Goal: Transaction & Acquisition: Purchase product/service

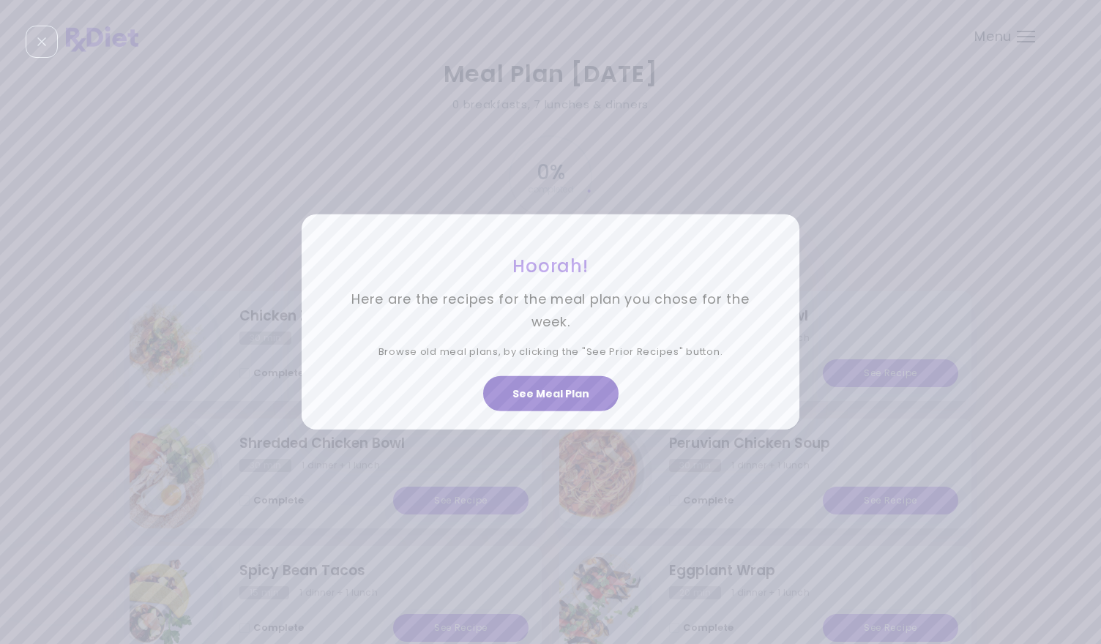
click at [545, 389] on button "See Meal Plan" at bounding box center [550, 393] width 135 height 35
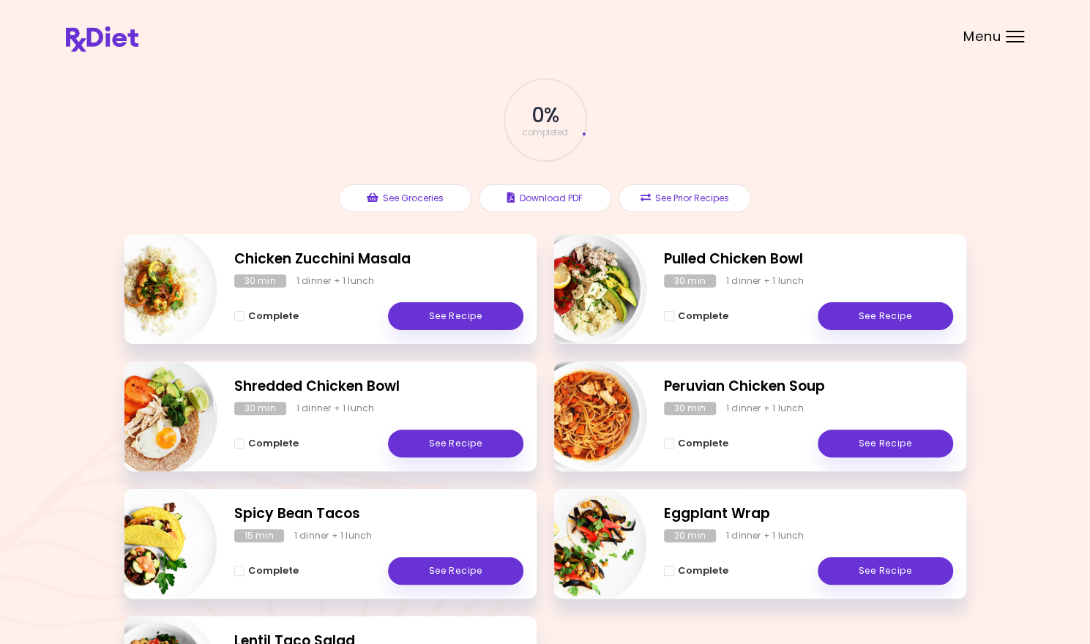
scroll to position [56, 0]
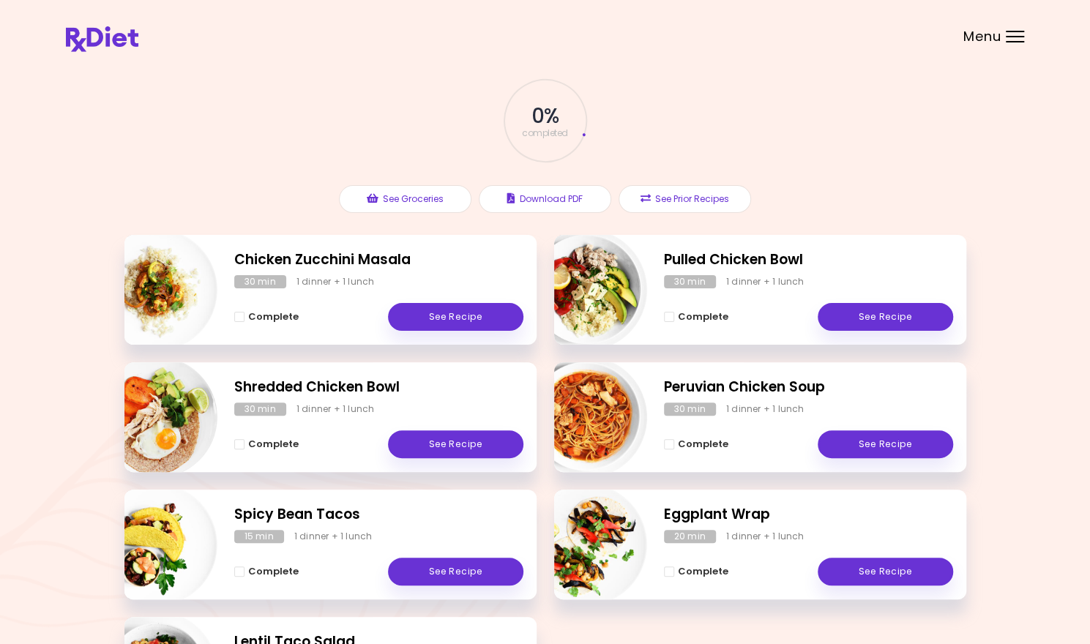
click at [970, 330] on div "Meal Plan [DATE] 0 breakfasts , 7 lunches & dinners 0 % completed See Groceries…" at bounding box center [545, 375] width 1090 height 863
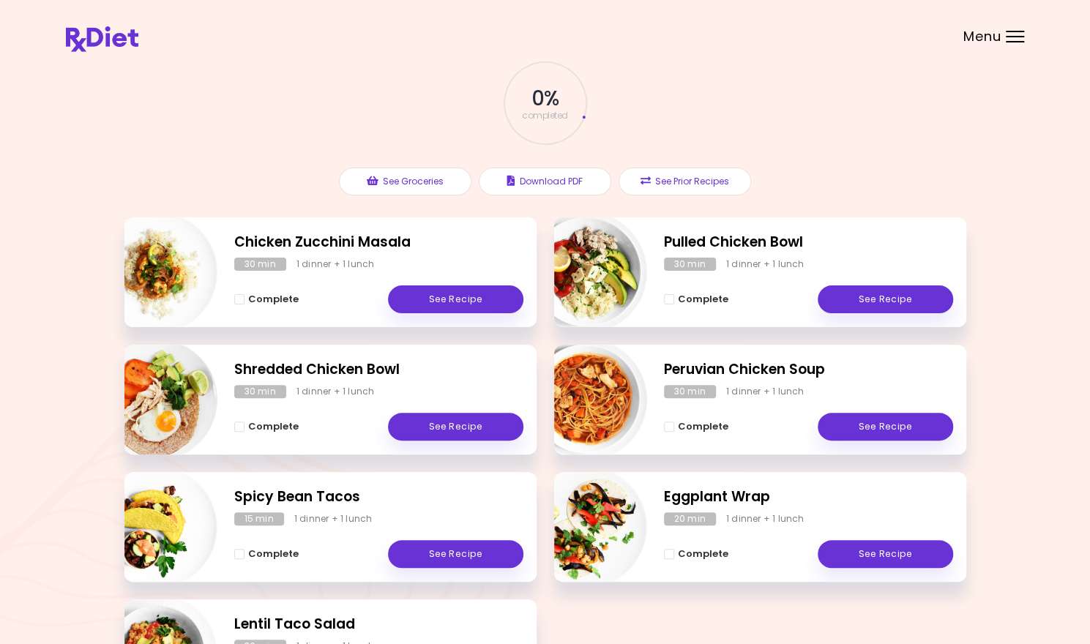
scroll to position [70, 0]
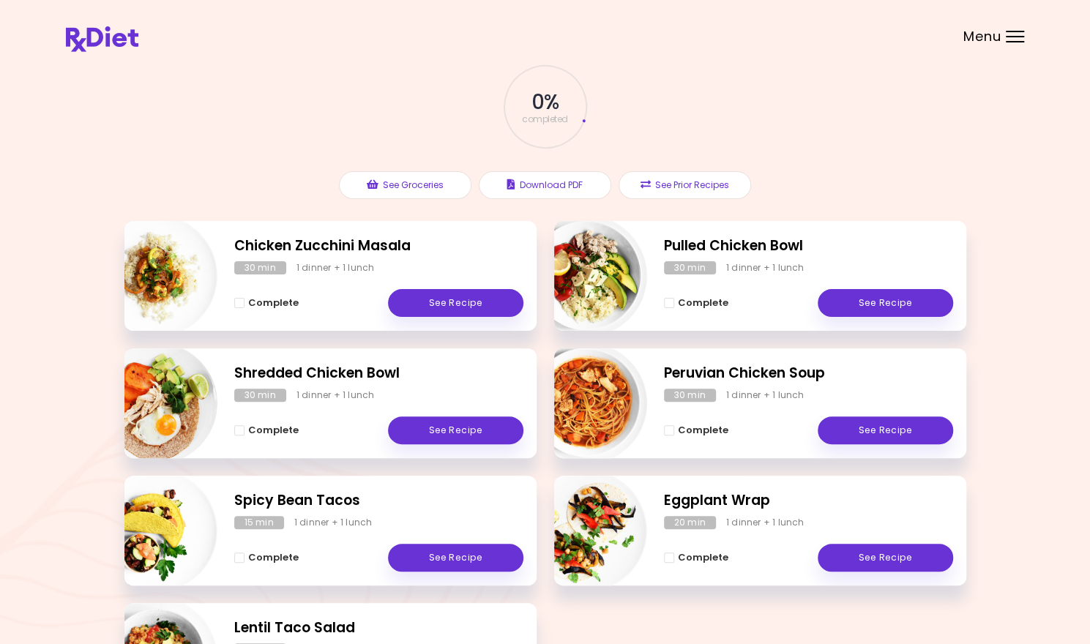
click at [1011, 34] on div "Menu" at bounding box center [1015, 37] width 18 height 12
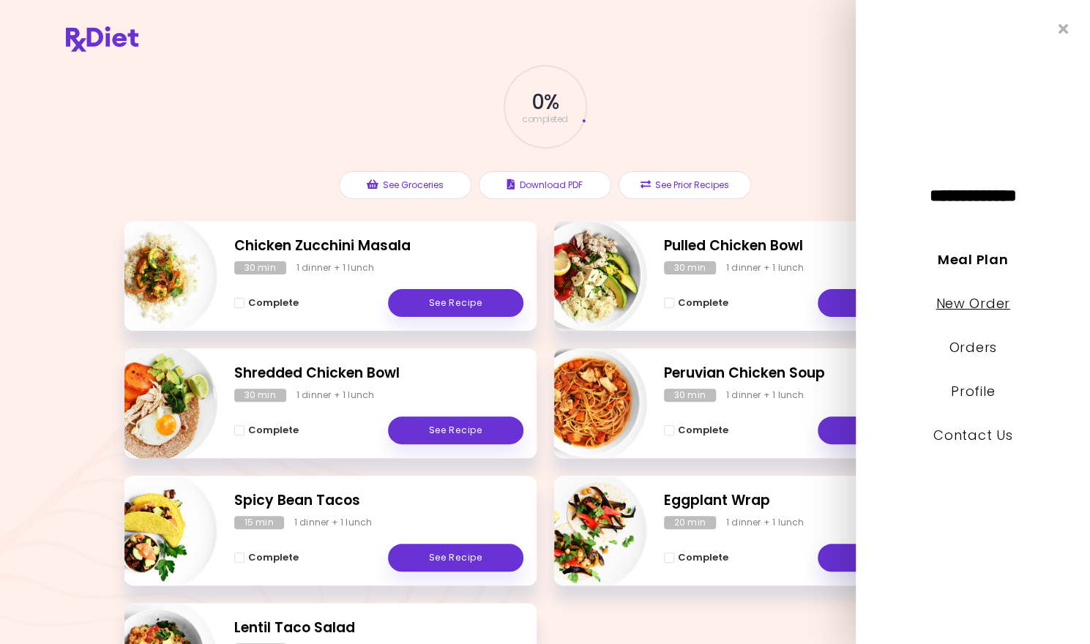
click at [955, 308] on link "New Order" at bounding box center [973, 303] width 74 height 18
select select "*"
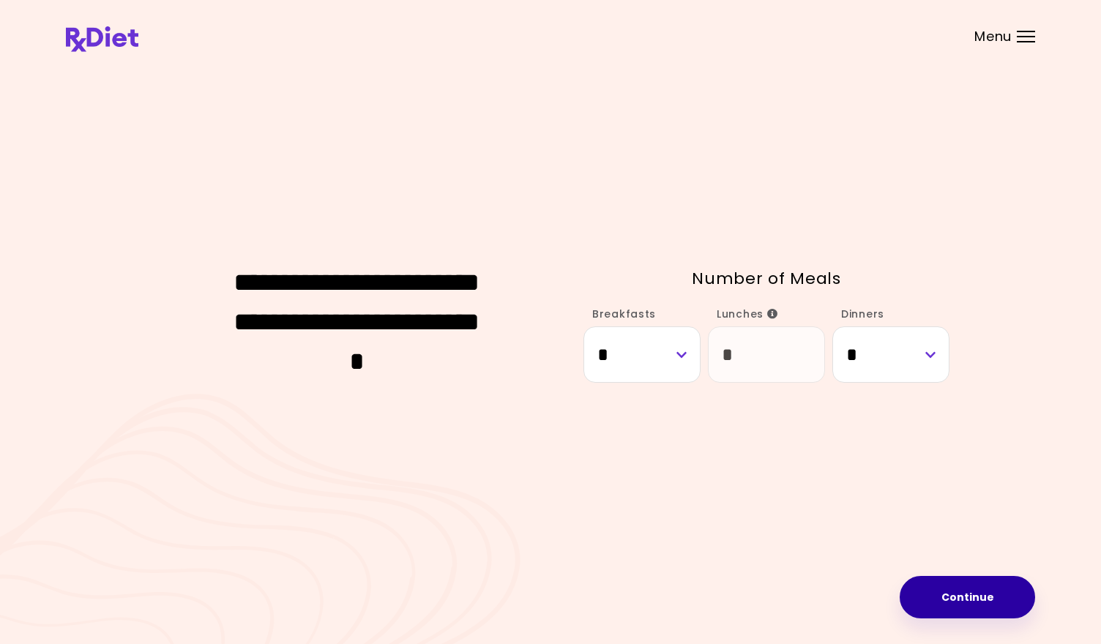
click at [945, 601] on button "Continue" at bounding box center [967, 597] width 135 height 42
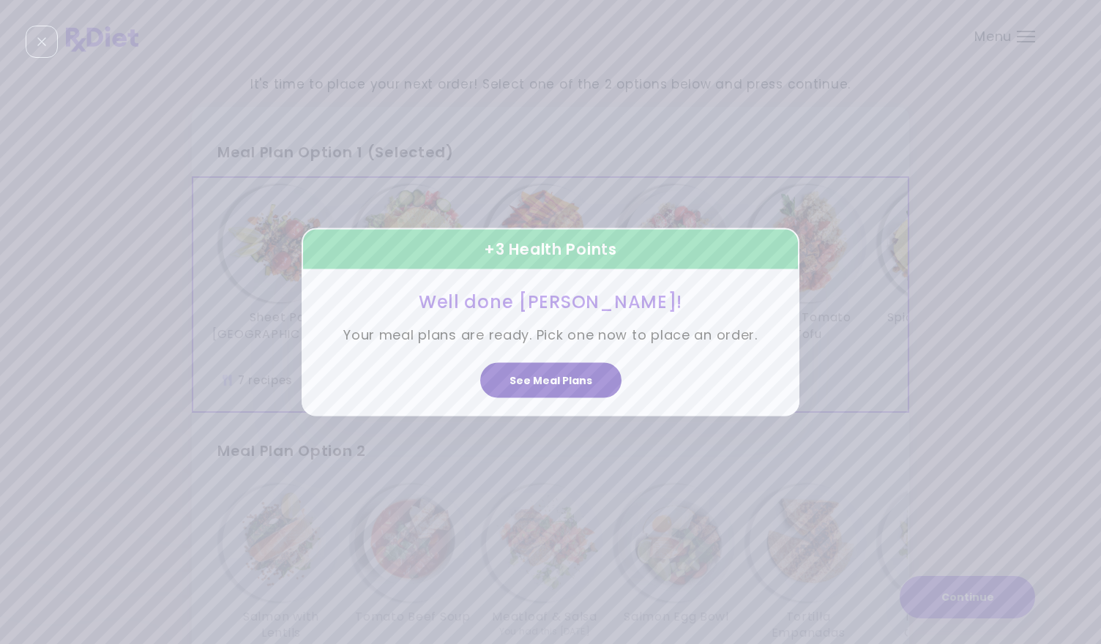
click at [560, 378] on button "See Meal Plans" at bounding box center [550, 380] width 141 height 35
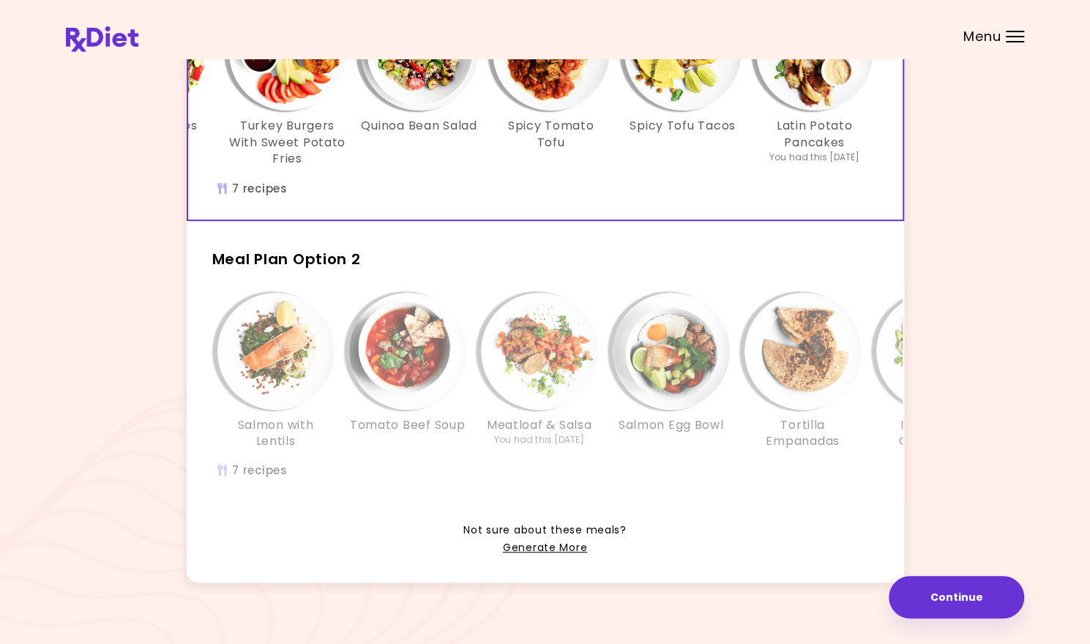
scroll to position [193, 0]
click at [340, 450] on div "Salmon with Lentils" at bounding box center [276, 370] width 132 height 157
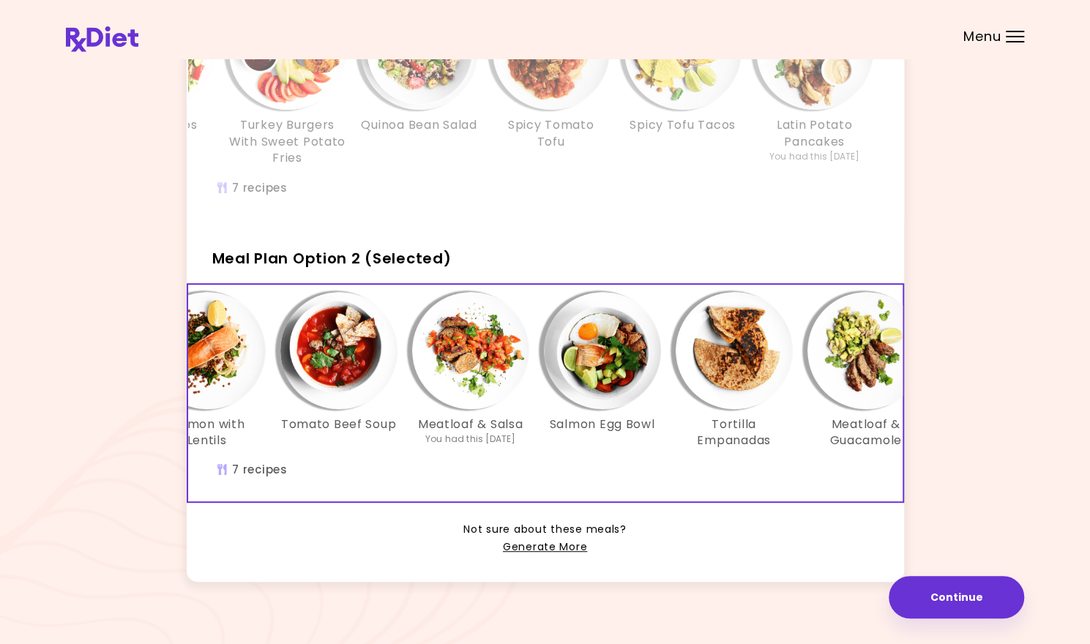
scroll to position [0, 0]
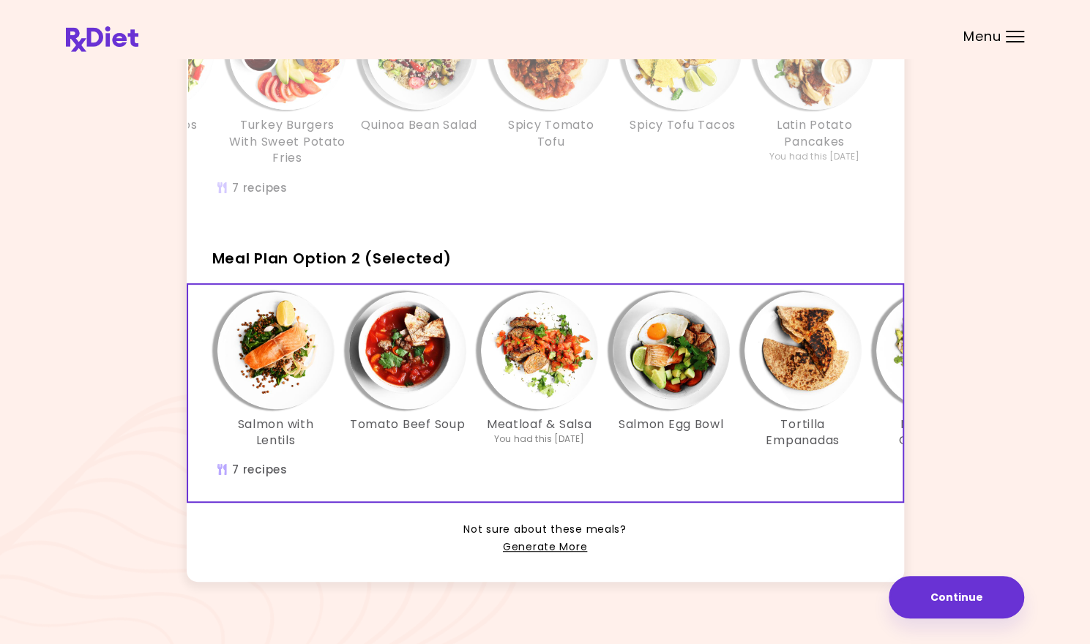
click at [346, 463] on div "Salmon with Lentils Tomato Beef Soup Meatloaf & Salsa You had this [DATE] Salmo…" at bounding box center [671, 378] width 923 height 172
click at [689, 433] on h3 "Salmon Egg Bowl" at bounding box center [671, 425] width 105 height 16
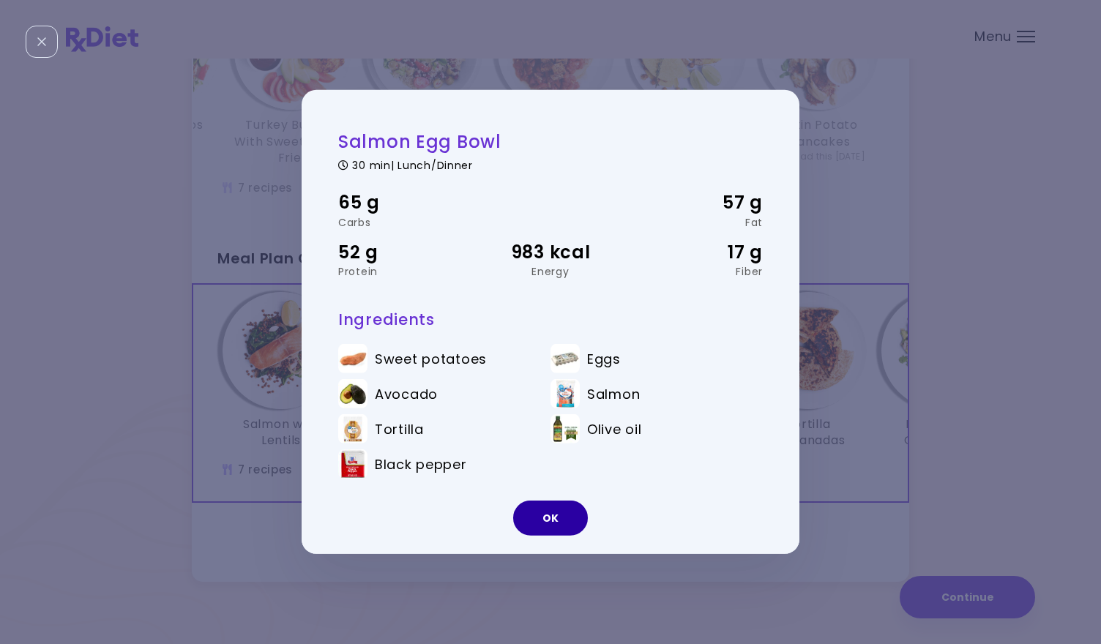
click at [551, 524] on button "OK" at bounding box center [550, 518] width 75 height 35
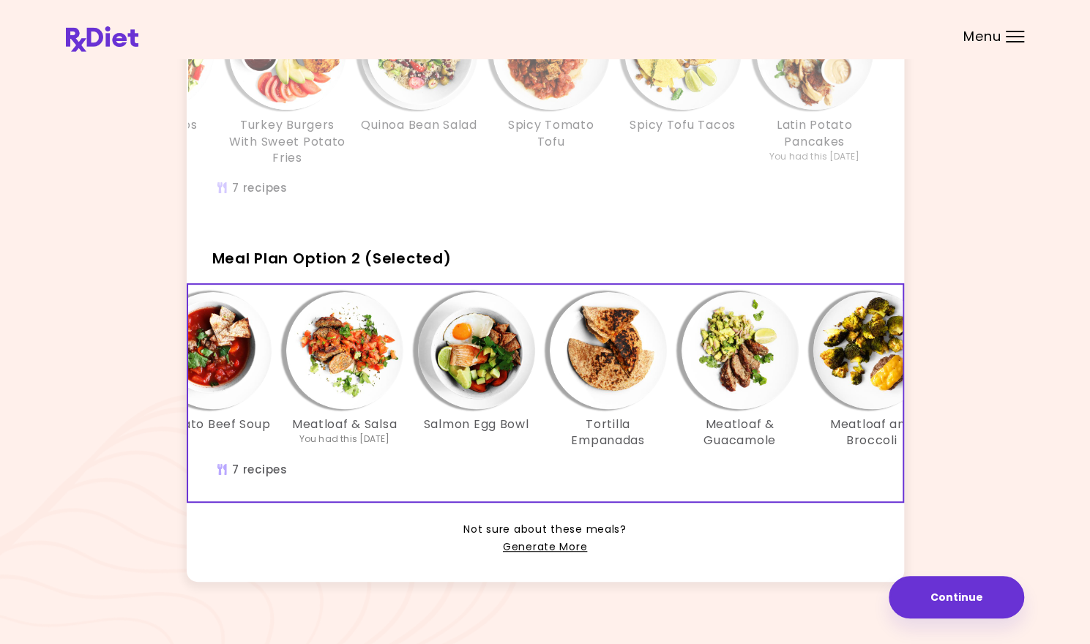
scroll to position [0, 161]
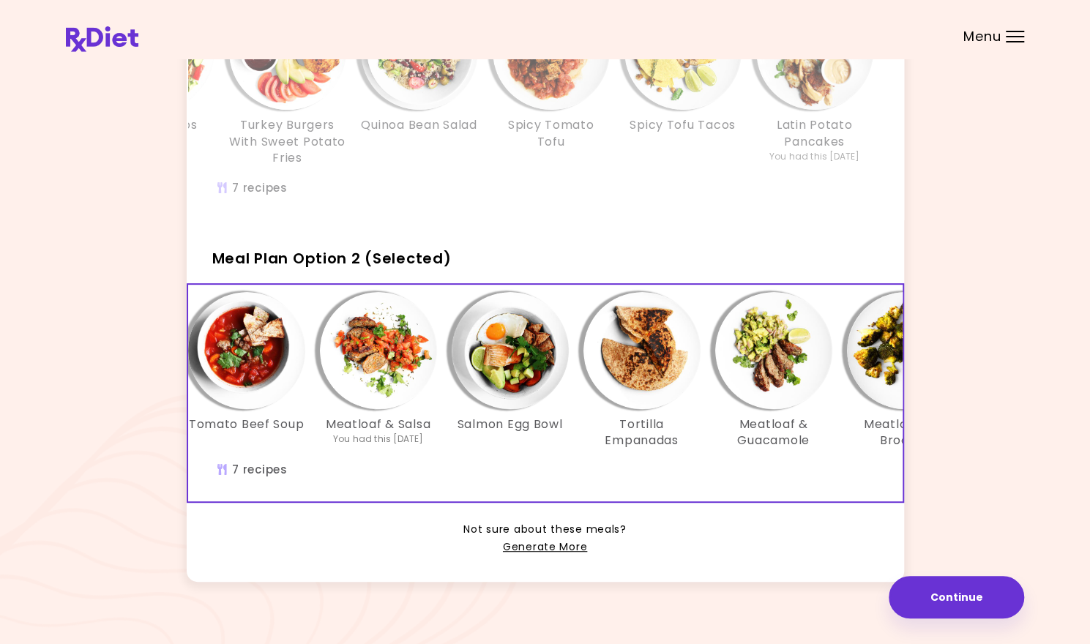
click at [748, 443] on h3 "Meatloaf & Guacamole" at bounding box center [774, 433] width 117 height 33
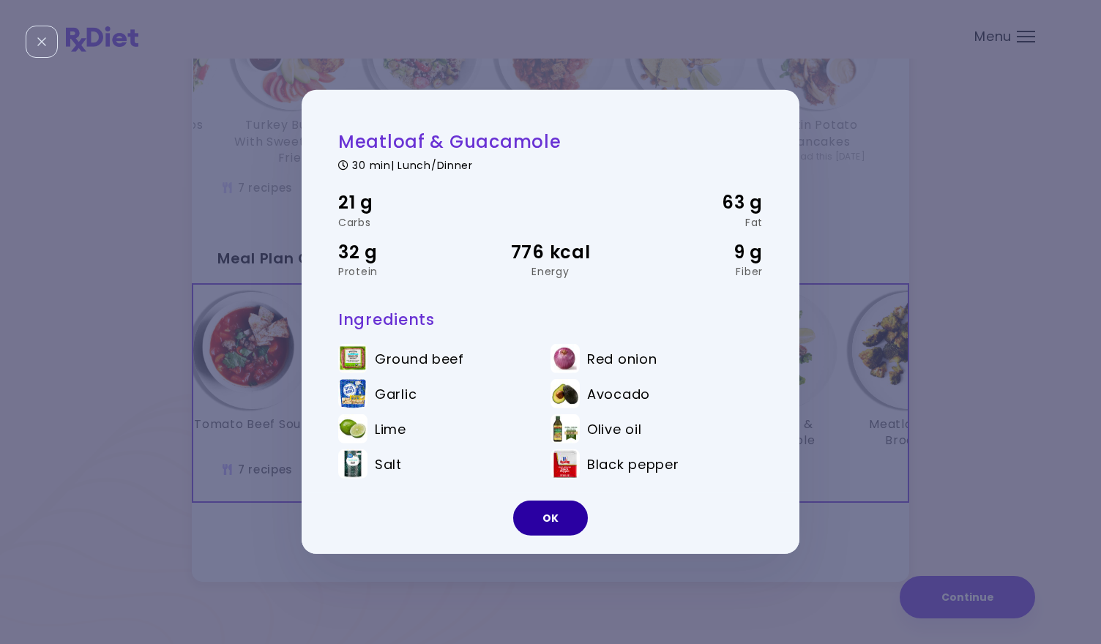
click at [568, 519] on button "OK" at bounding box center [550, 518] width 75 height 35
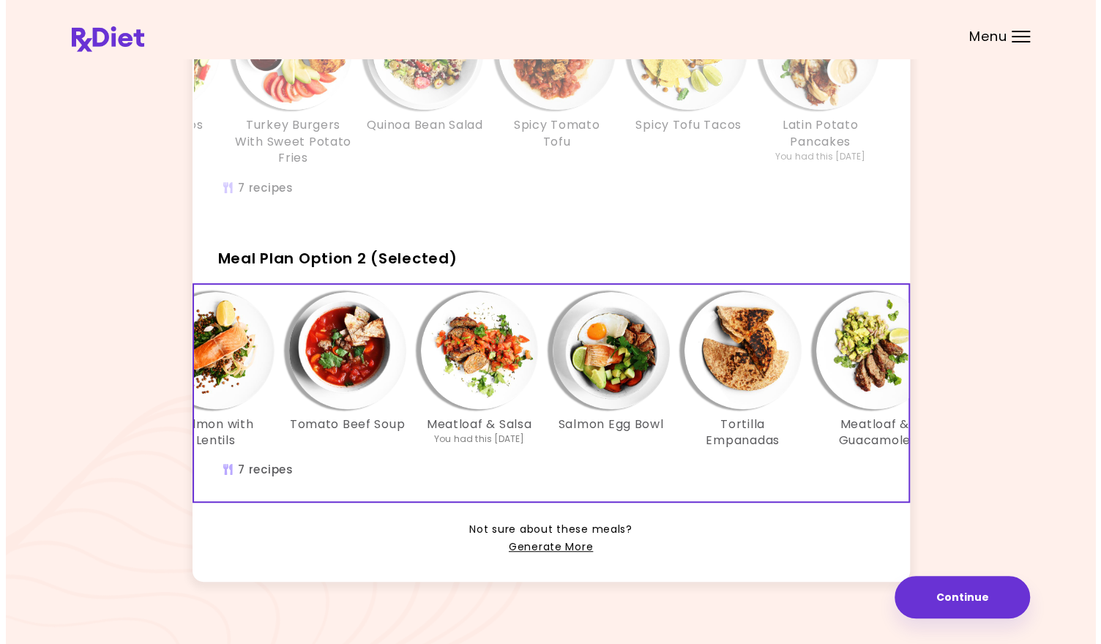
scroll to position [0, 0]
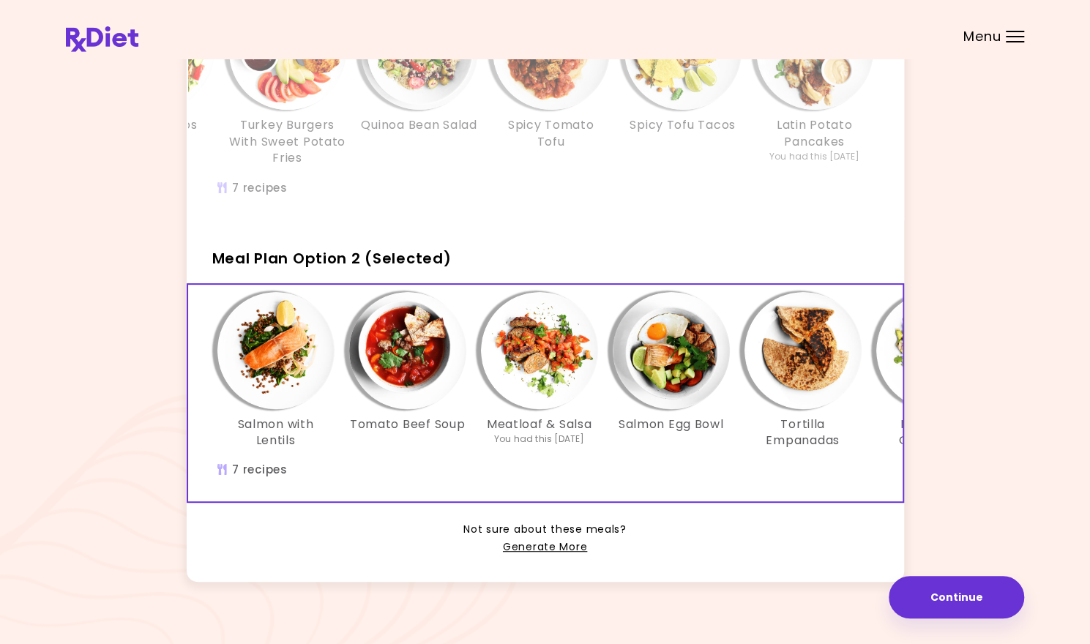
click at [282, 401] on img "Info - Salmon with Lentils - Meal Plan Option 2 (Selected)" at bounding box center [276, 350] width 117 height 117
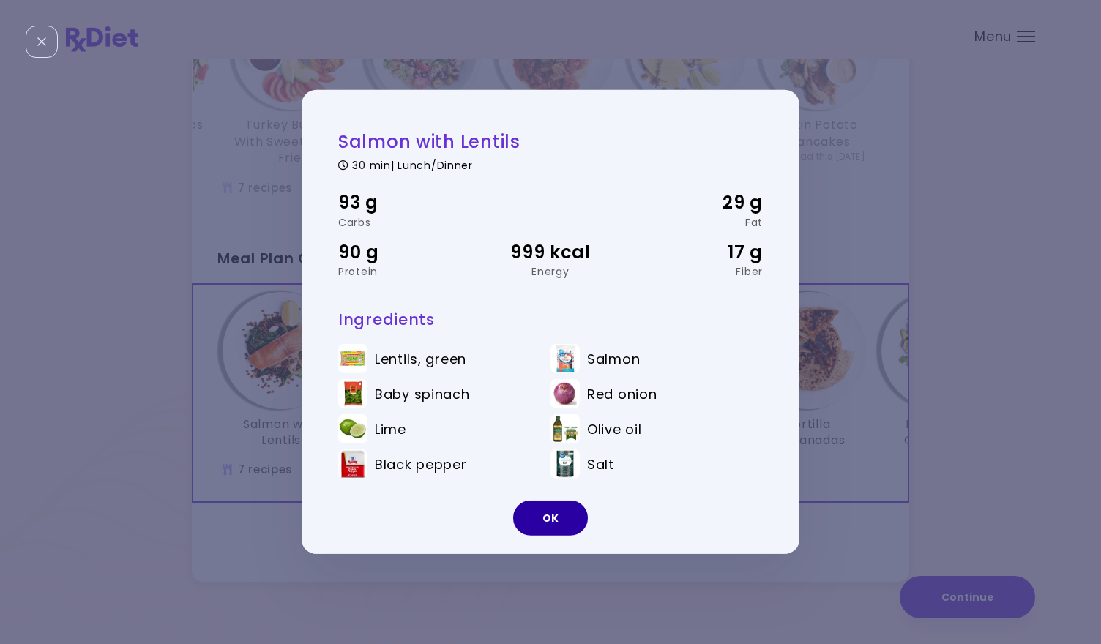
click at [546, 527] on button "OK" at bounding box center [550, 518] width 75 height 35
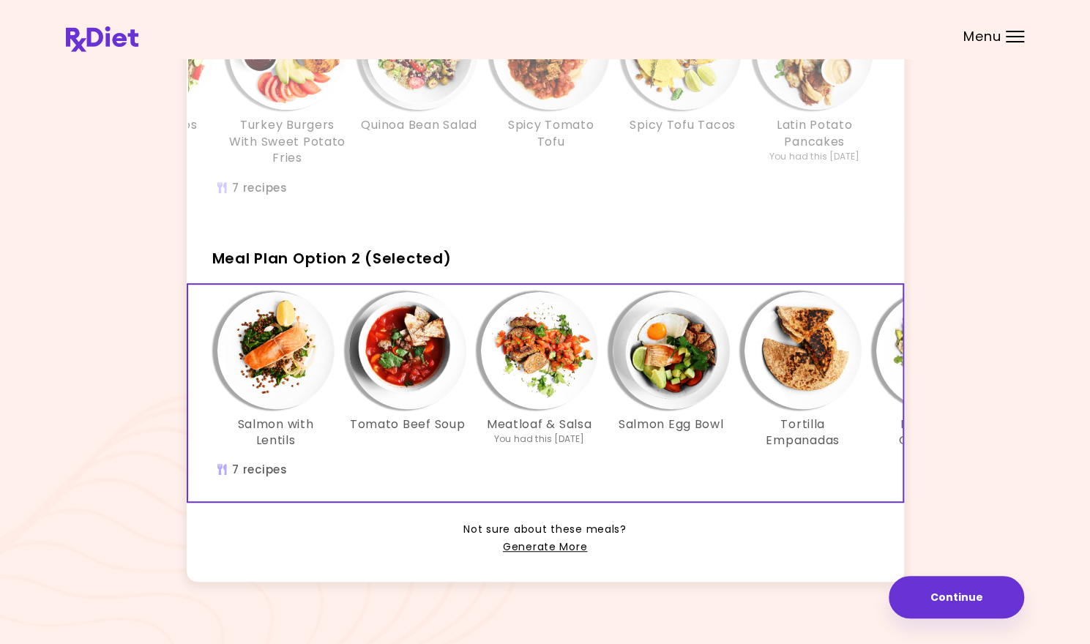
click at [681, 383] on img "Info - Salmon Egg Bowl - Meal Plan Option 2 (Selected)" at bounding box center [671, 350] width 117 height 117
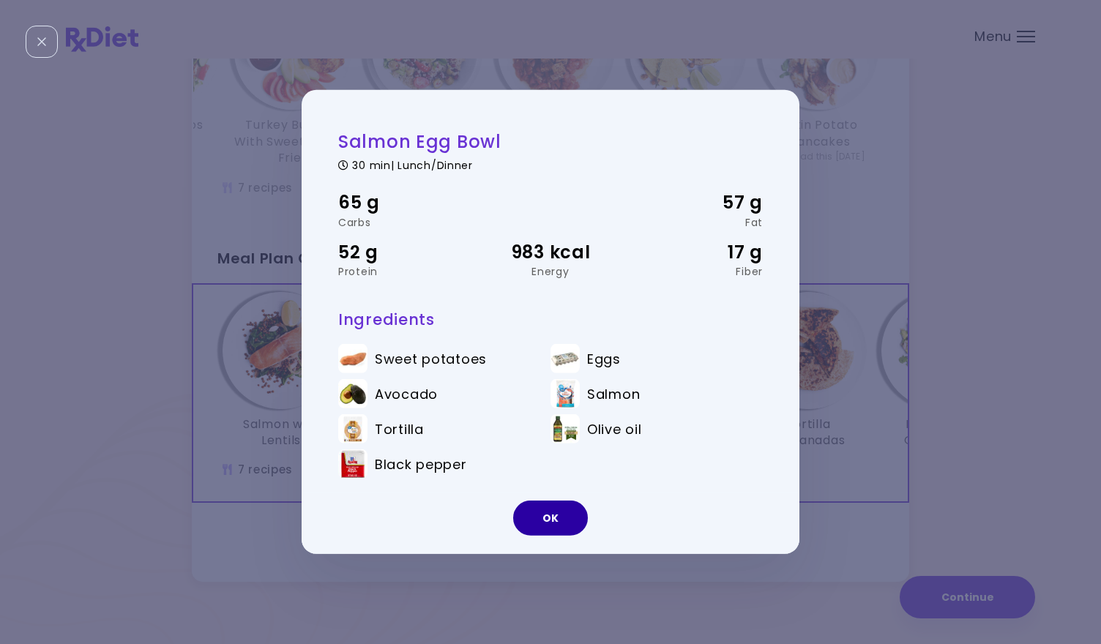
click at [553, 512] on button "OK" at bounding box center [550, 518] width 75 height 35
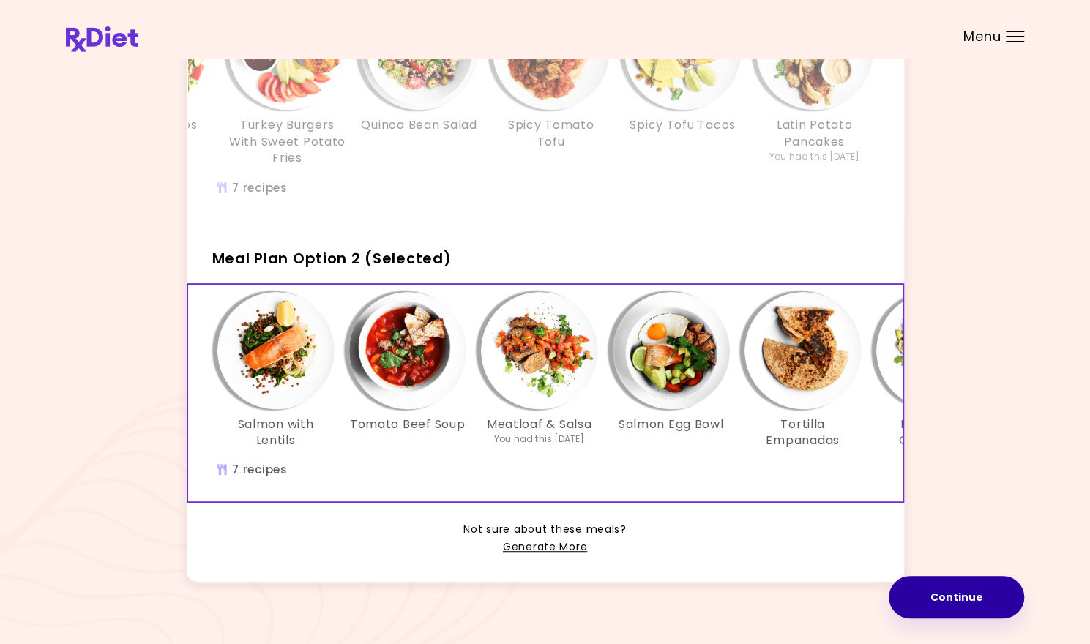
click at [957, 598] on button "Continue" at bounding box center [956, 597] width 135 height 42
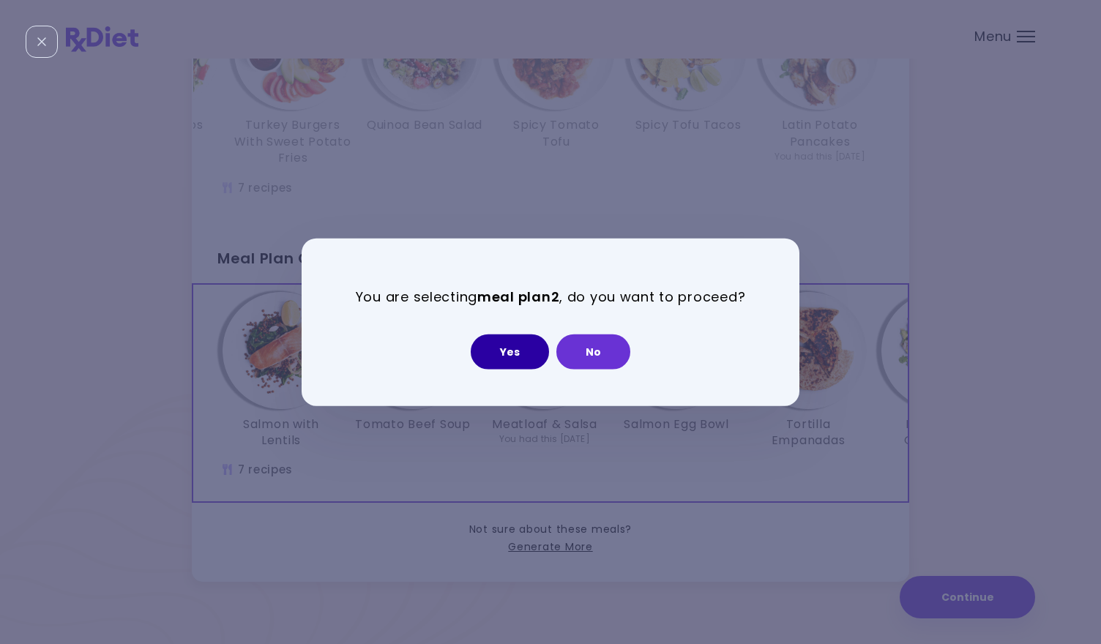
click at [502, 356] on button "Yes" at bounding box center [510, 351] width 78 height 35
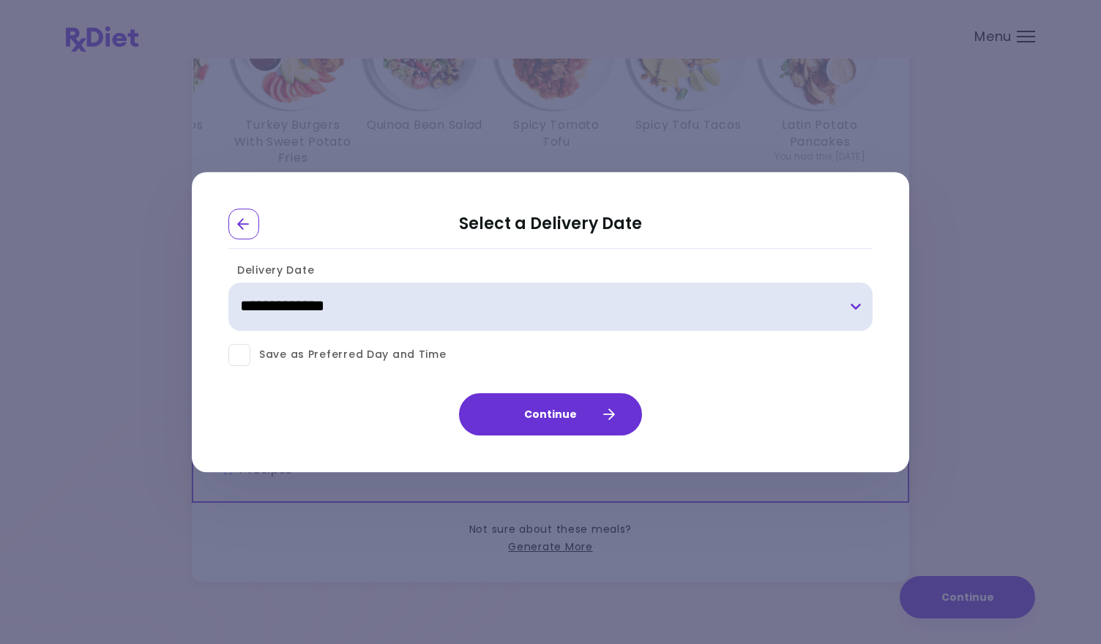
click at [852, 300] on select "**********" at bounding box center [550, 307] width 644 height 48
select select "**********"
click at [228, 283] on select "**********" at bounding box center [550, 307] width 644 height 48
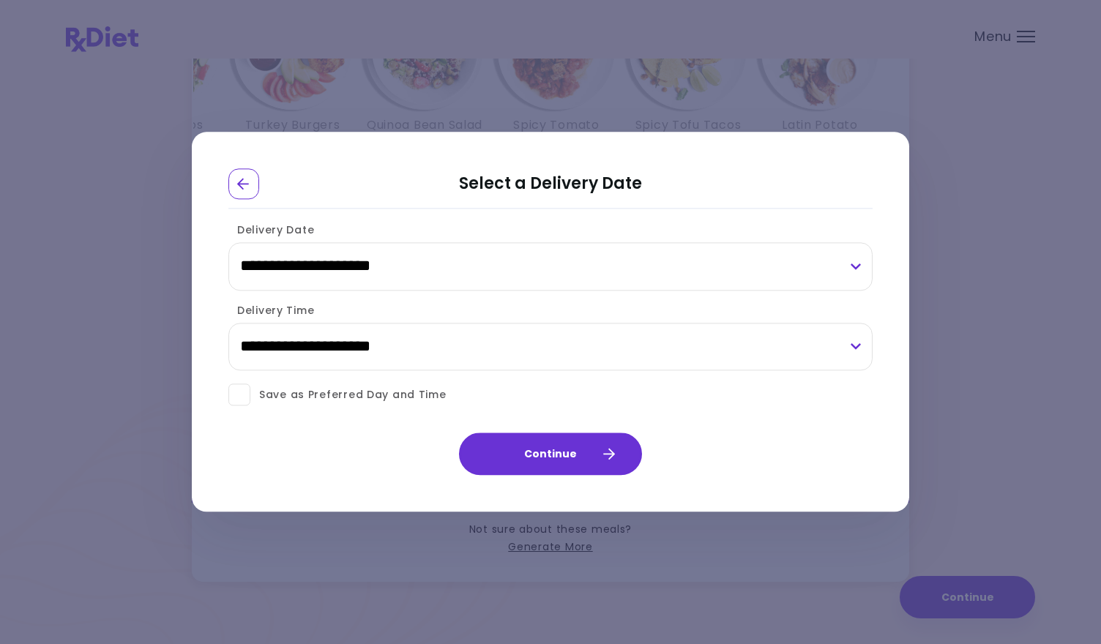
click at [234, 393] on span at bounding box center [239, 395] width 22 height 22
click at [547, 450] on button "Continue" at bounding box center [550, 455] width 183 height 42
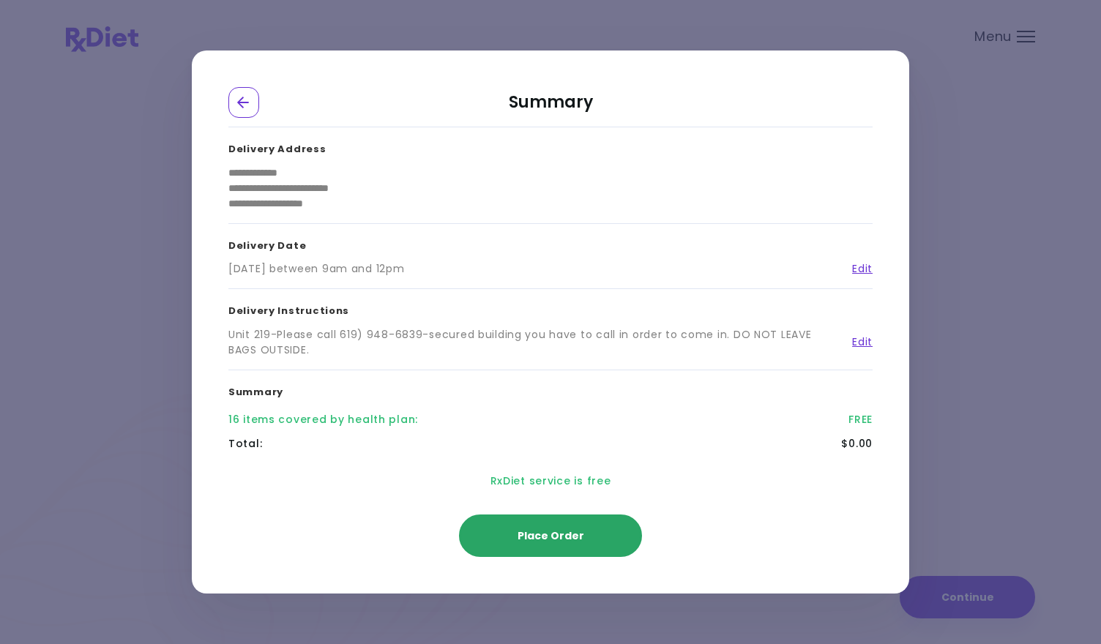
click at [564, 535] on span "Place Order" at bounding box center [551, 536] width 67 height 15
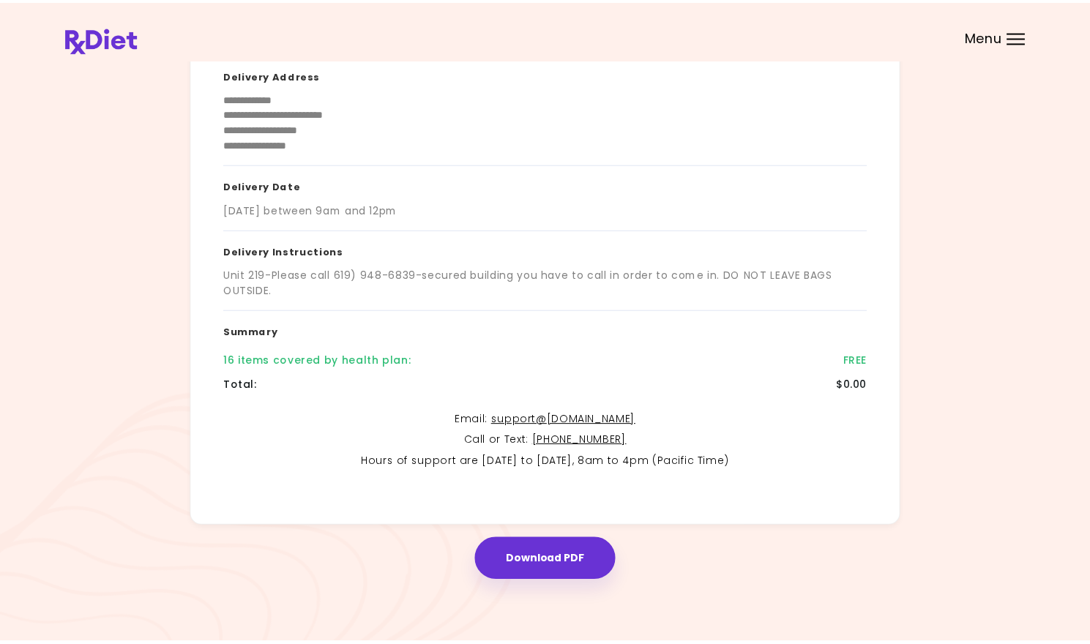
scroll to position [149, 0]
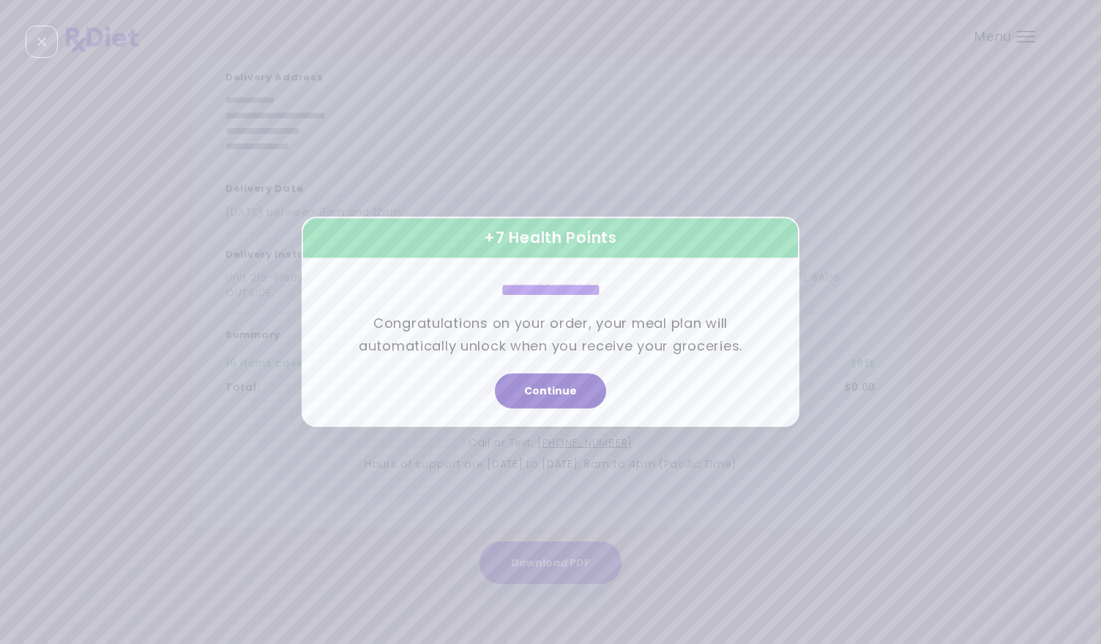
click at [571, 395] on button "Continue" at bounding box center [550, 391] width 111 height 35
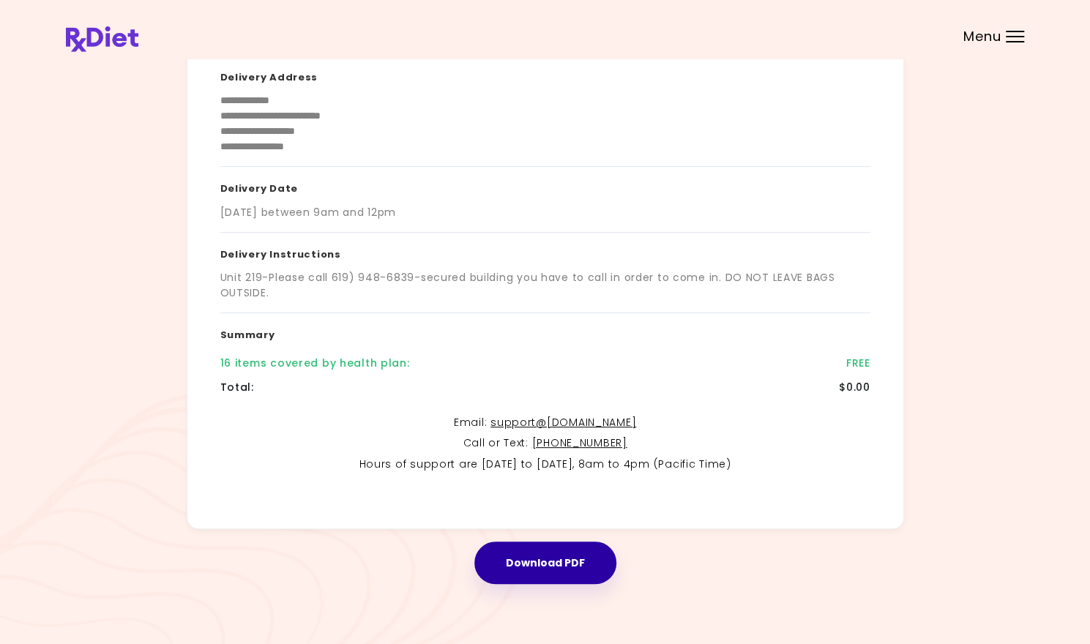
click at [561, 560] on button "Download PDF" at bounding box center [546, 563] width 142 height 42
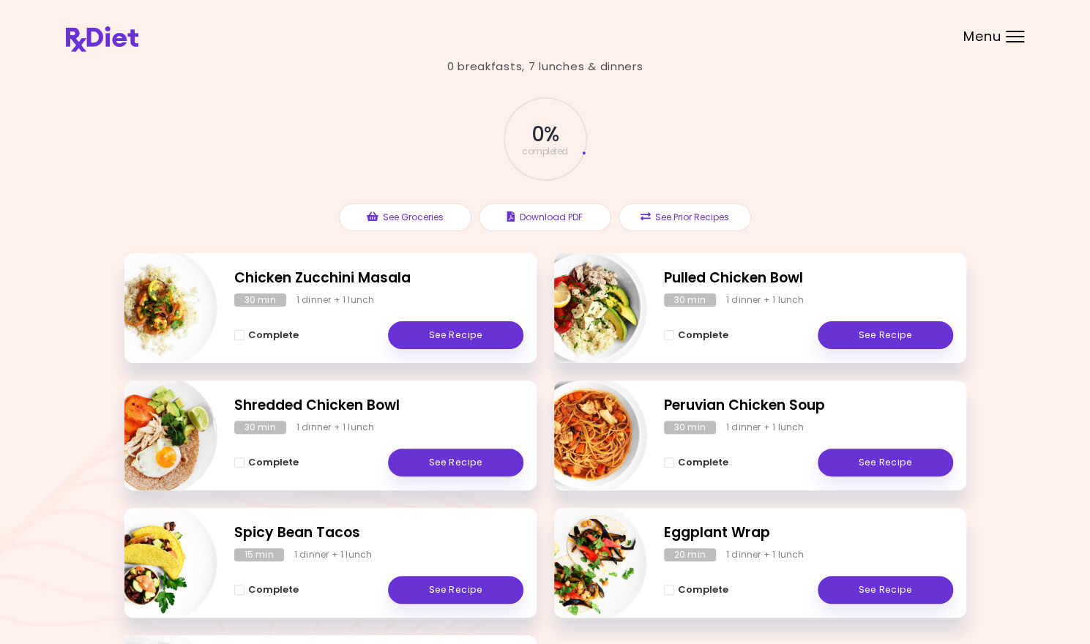
scroll to position [29, 0]
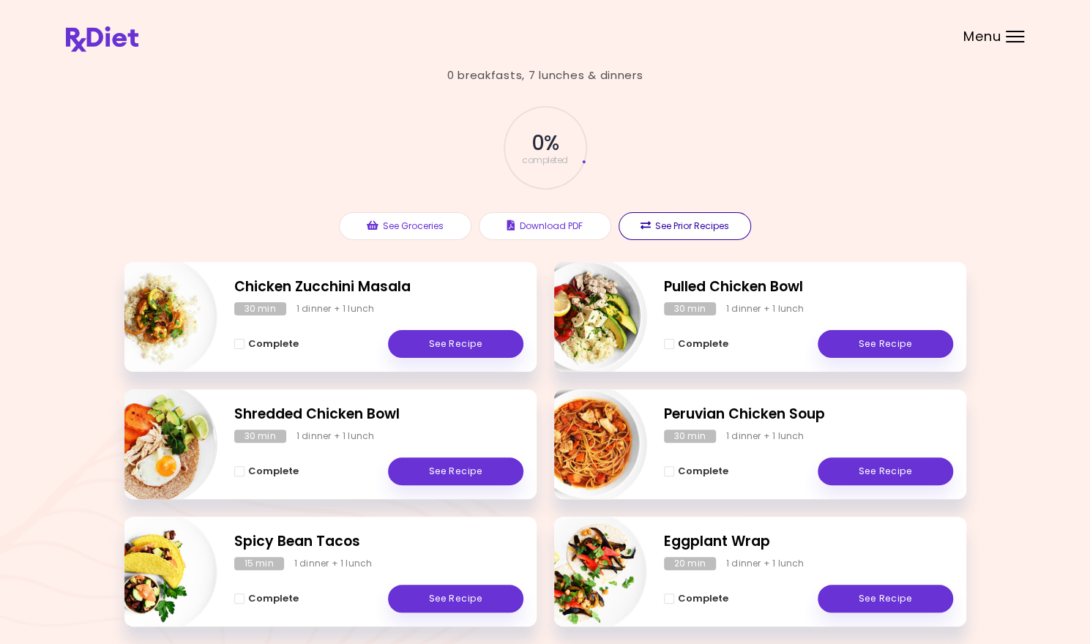
click at [675, 229] on button "See Prior Recipes" at bounding box center [685, 226] width 133 height 28
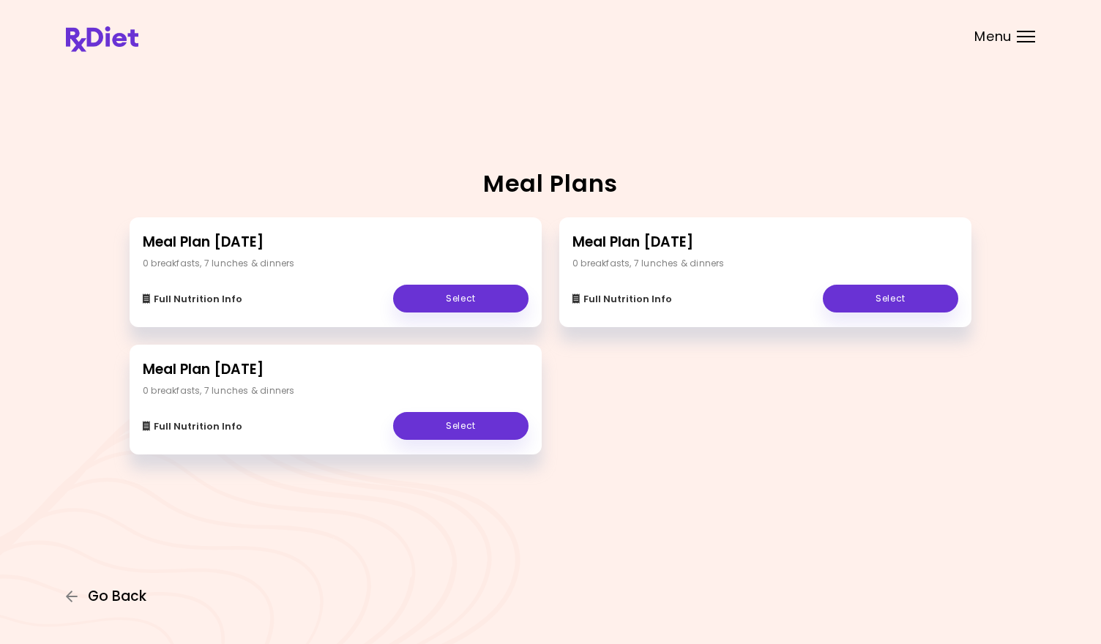
click at [75, 597] on icon "button" at bounding box center [72, 597] width 12 height 12
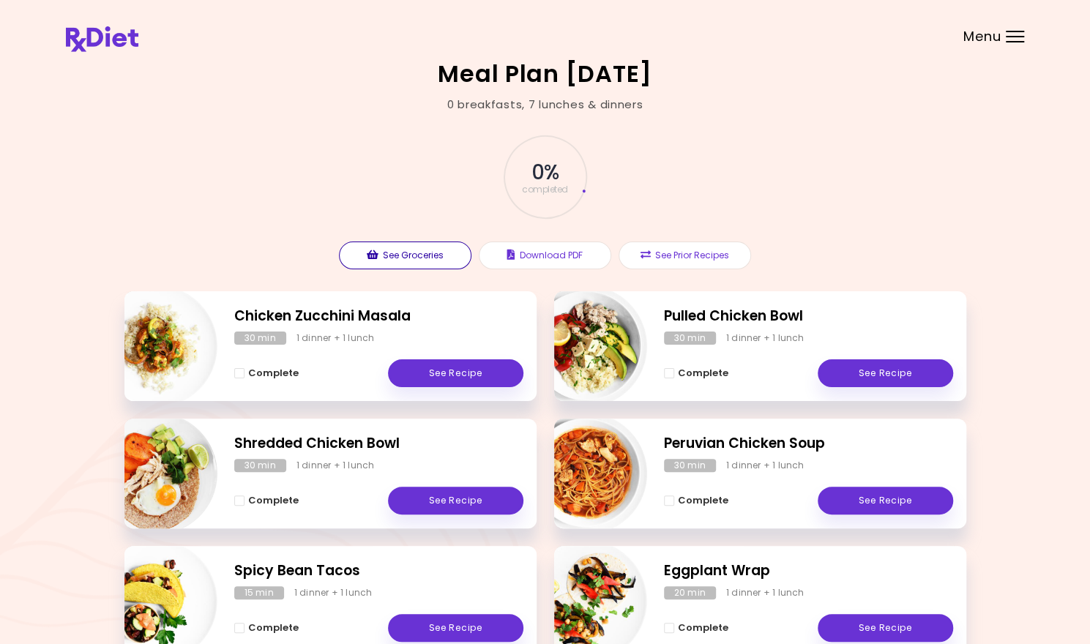
click at [432, 262] on button "See Groceries" at bounding box center [405, 256] width 133 height 28
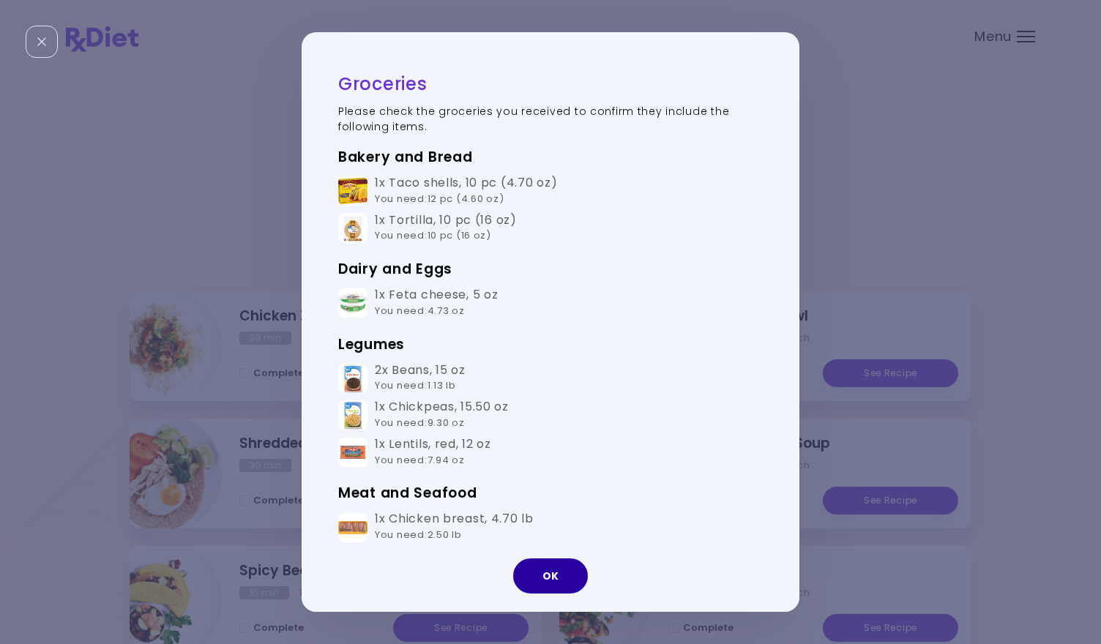
click at [549, 583] on button "OK" at bounding box center [550, 576] width 75 height 35
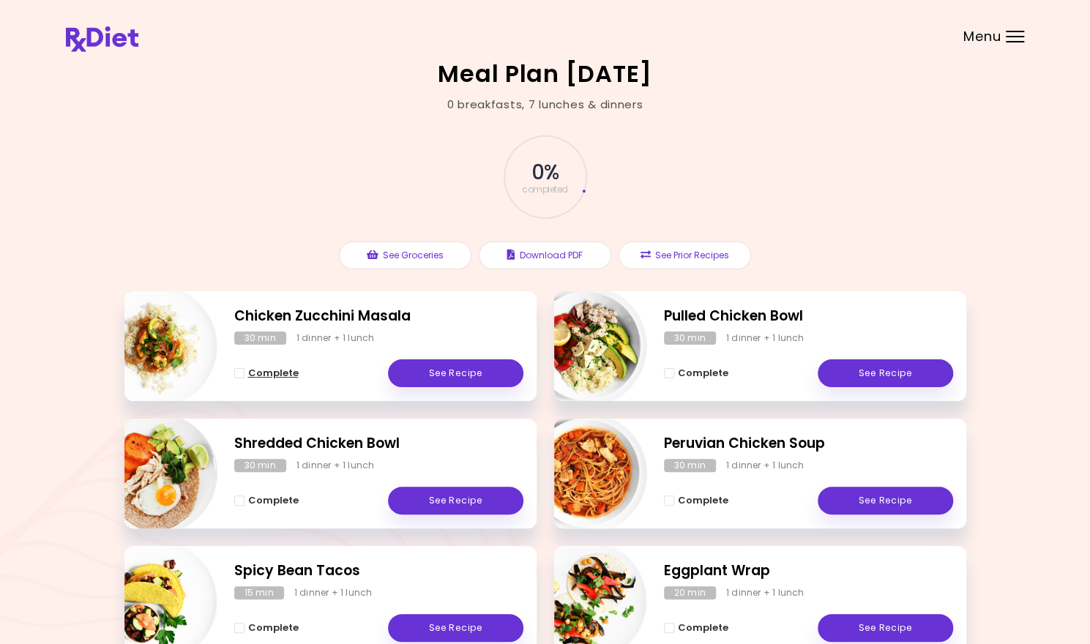
click at [237, 376] on span "Complete - Chicken Zucchini Masala" at bounding box center [239, 373] width 10 height 10
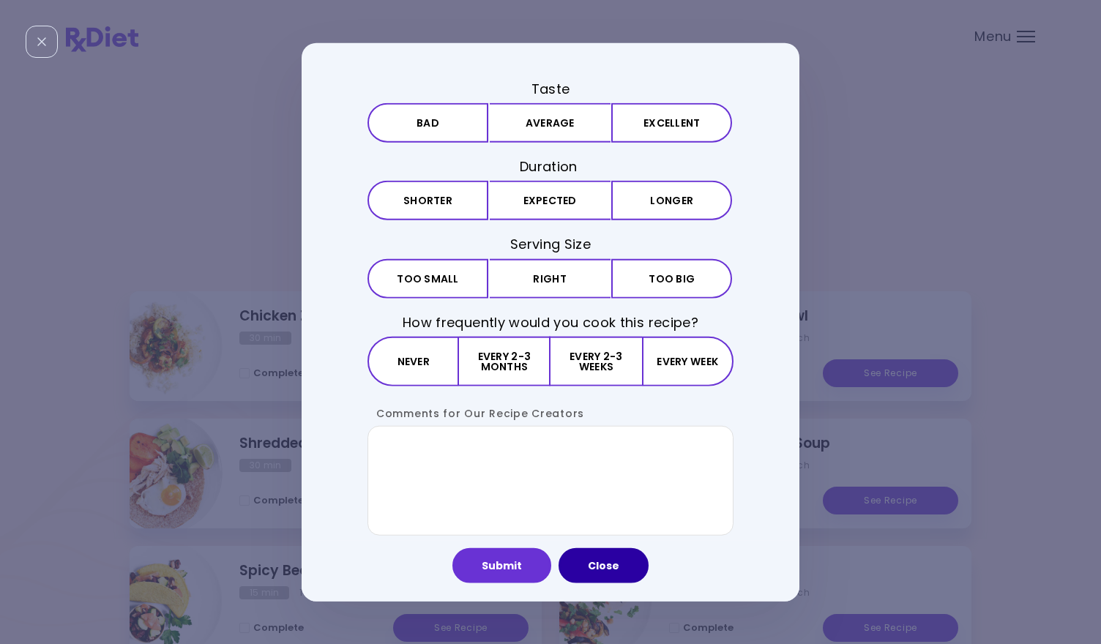
click at [590, 571] on button "Close" at bounding box center [604, 565] width 90 height 35
